Goal: Task Accomplishment & Management: Use online tool/utility

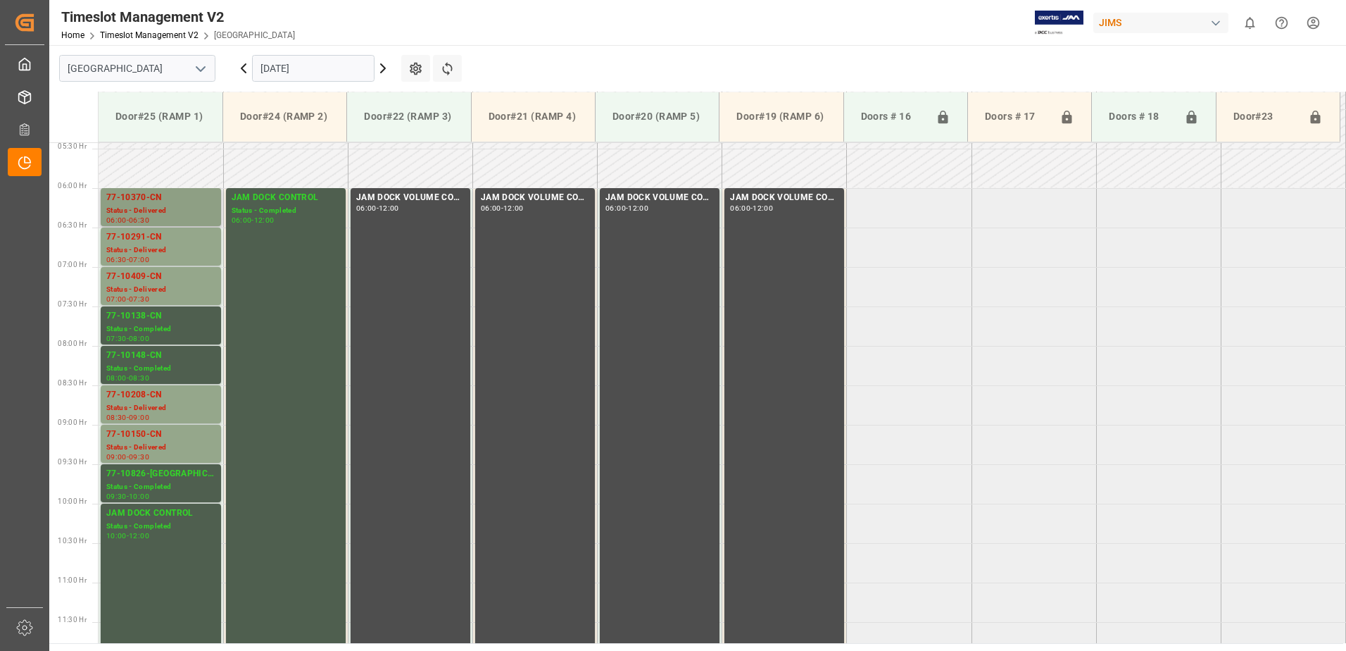
scroll to position [403, 0]
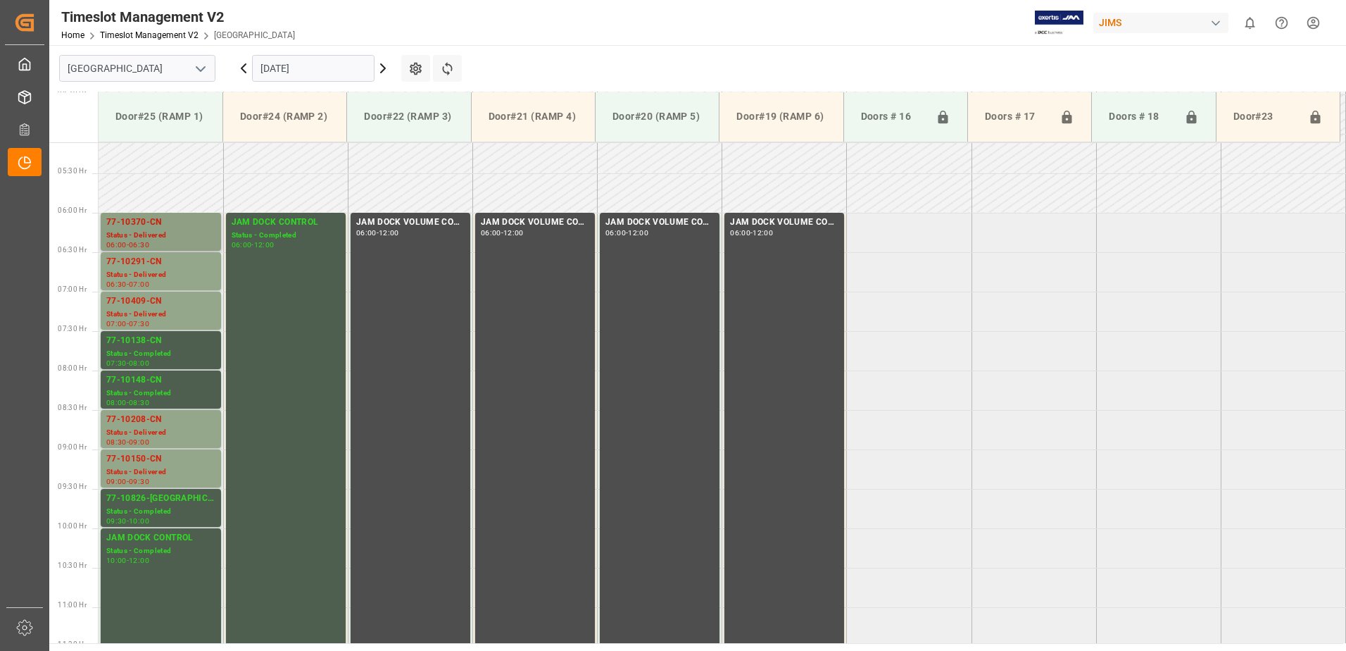
click at [157, 227] on div "77-10370-CN" at bounding box center [160, 222] width 109 height 14
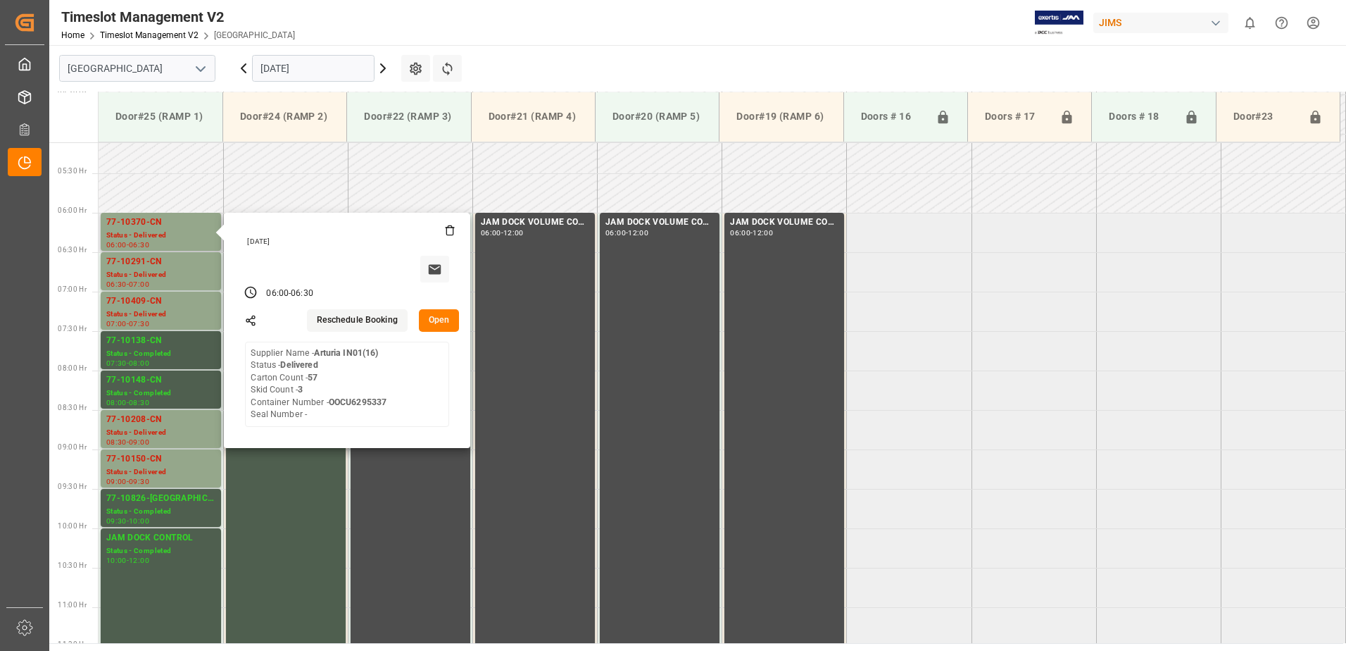
click at [440, 320] on button "Open" at bounding box center [439, 320] width 41 height 23
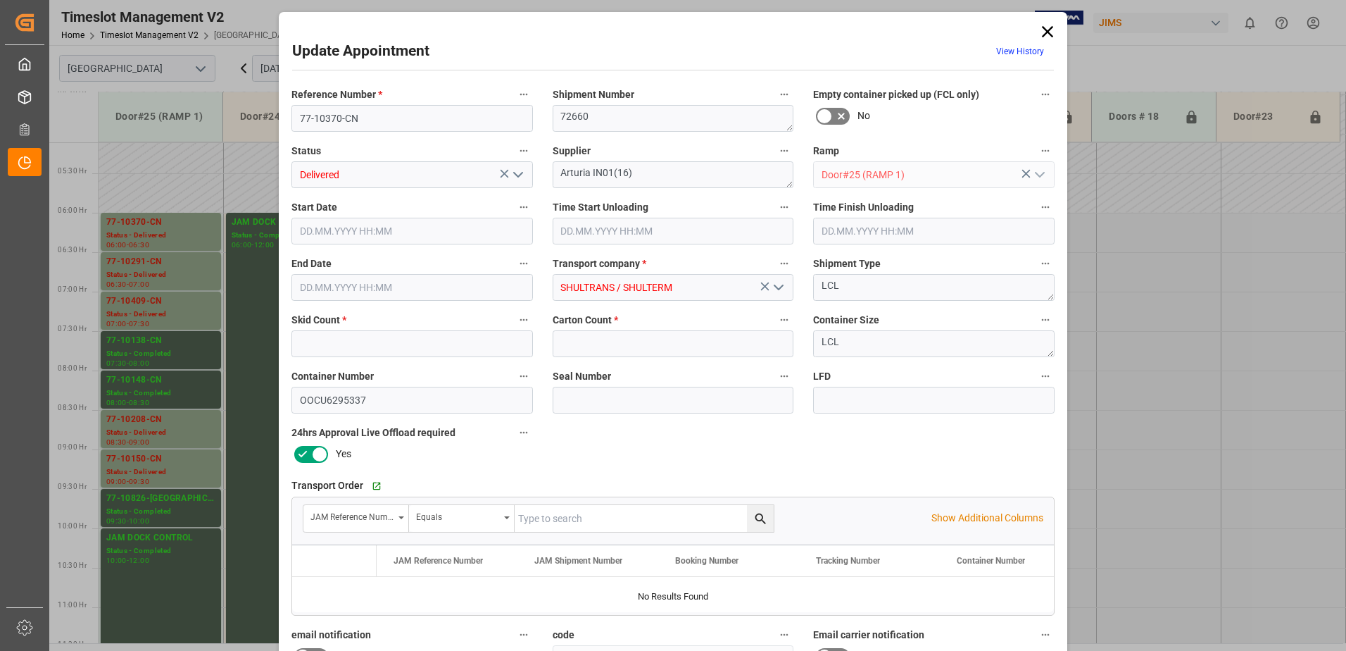
type input "3"
type input "57"
type input "[DATE] 06:00"
type input "[DATE] 09:00"
type input "[DATE] 06:30"
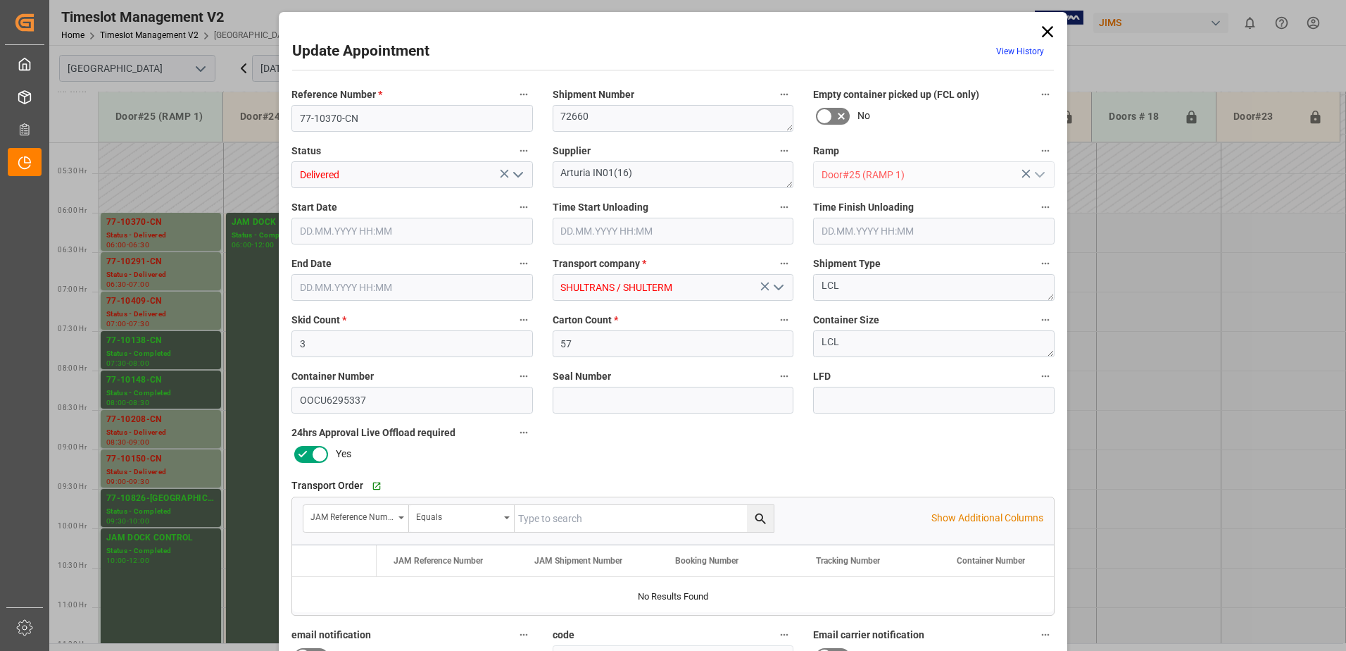
type input "[DATE] 11:46"
click at [515, 173] on icon "open menu" at bounding box center [518, 174] width 17 height 17
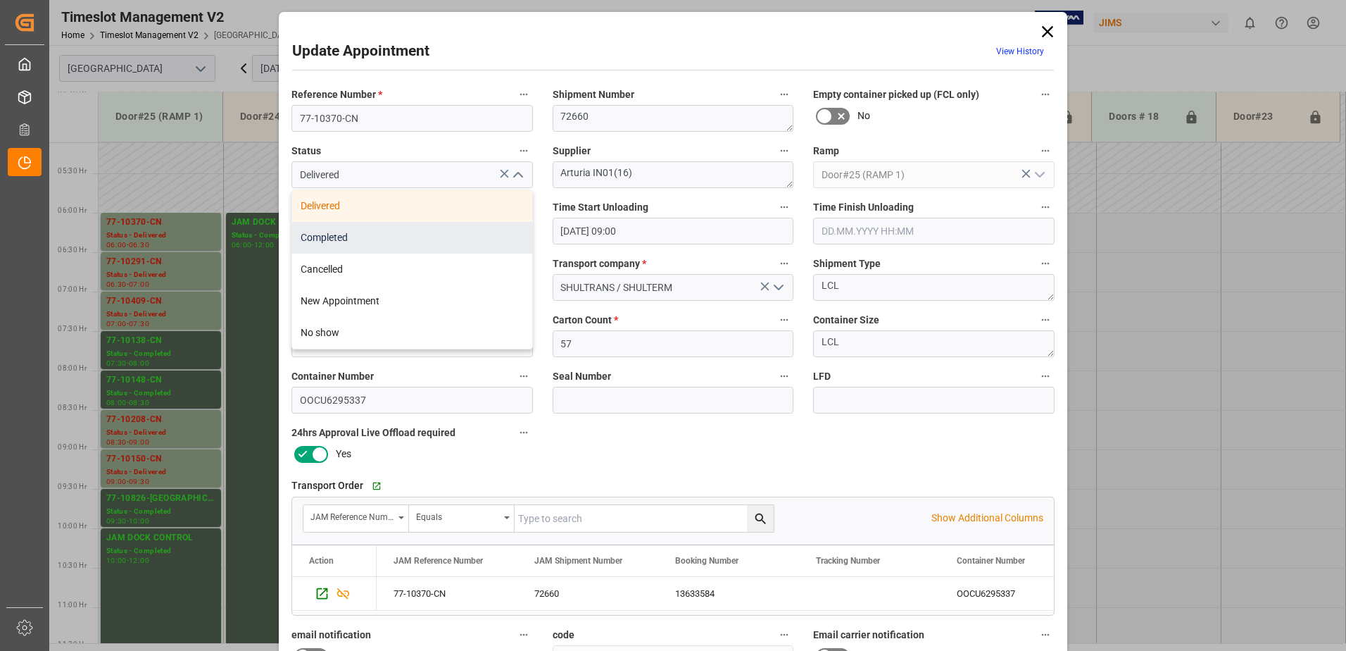
click at [435, 236] on div "Completed" at bounding box center [412, 238] width 240 height 32
type input "Completed"
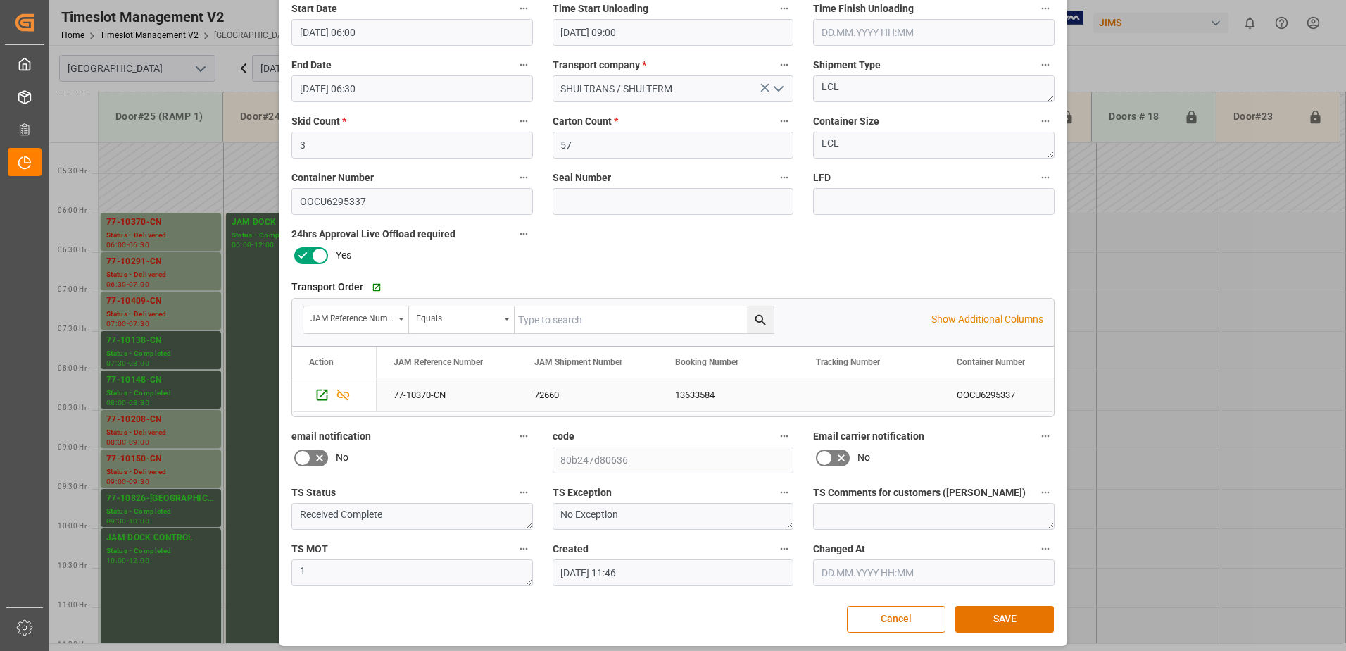
scroll to position [206, 0]
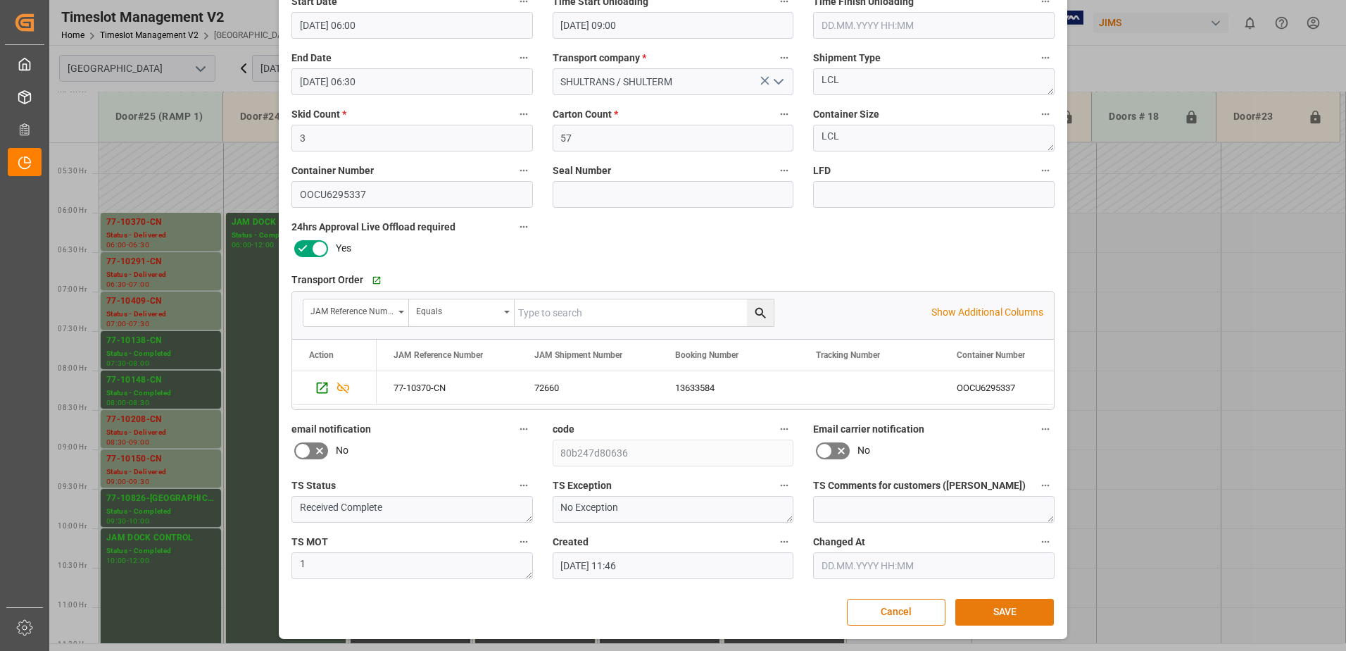
click at [1007, 609] on button "SAVE" at bounding box center [1004, 611] width 99 height 27
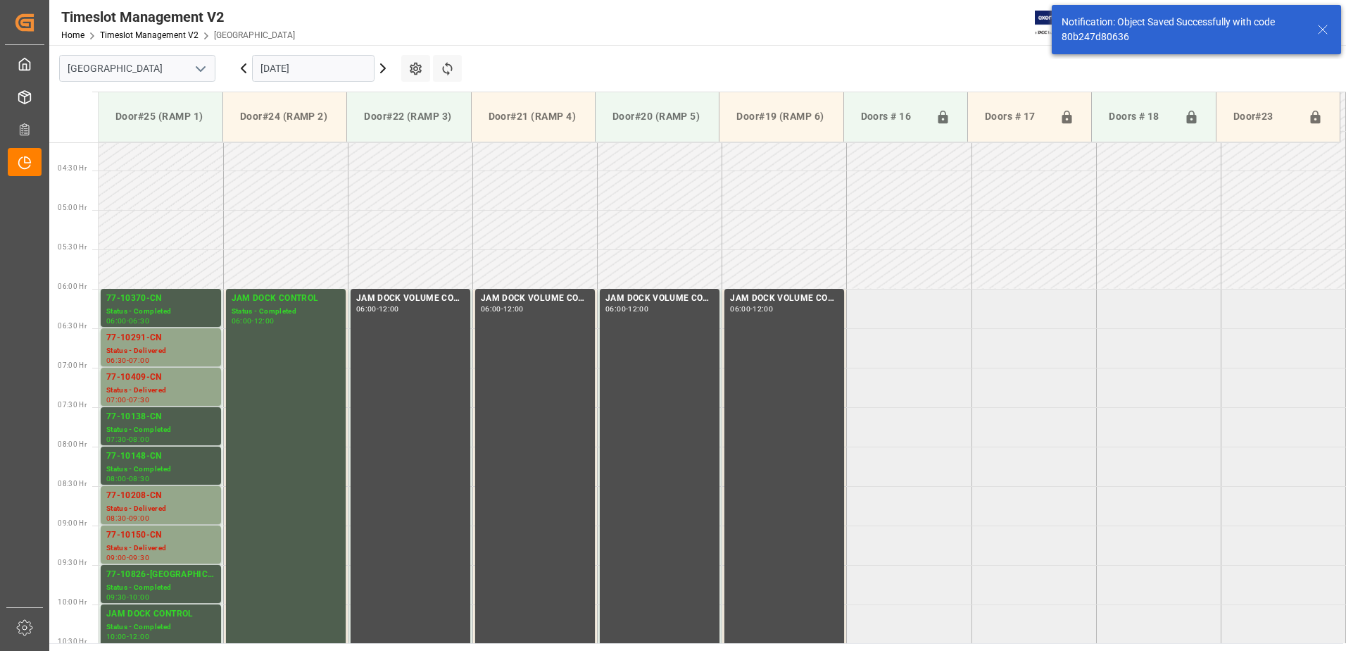
scroll to position [386, 0]
